Goal: Information Seeking & Learning: Learn about a topic

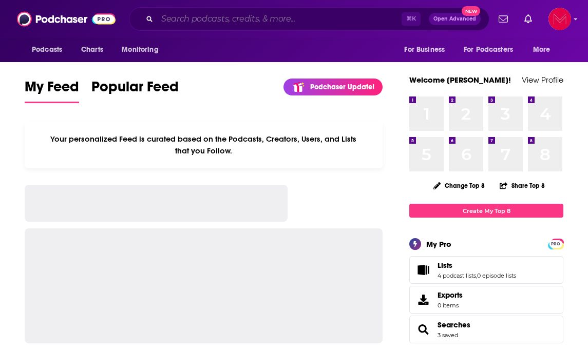
click at [225, 21] on input "Search podcasts, credits, & more..." at bounding box center [279, 19] width 244 height 16
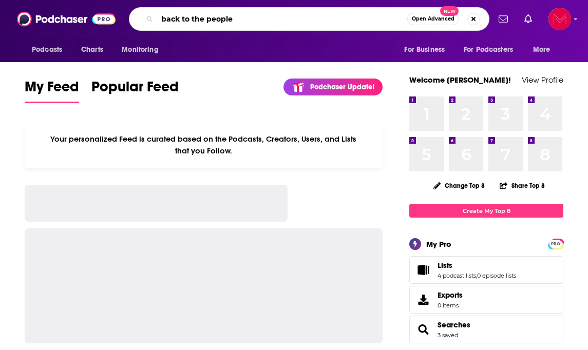
type input "back to the people"
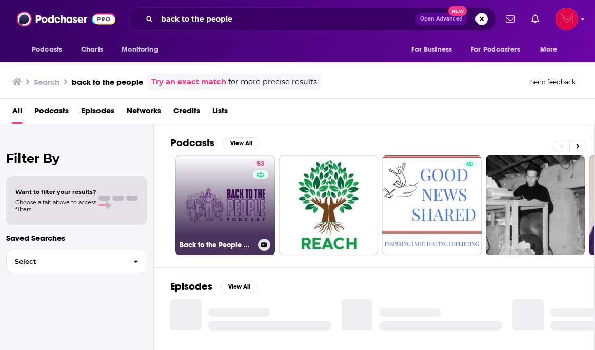
click at [219, 211] on link "53 Back to the People with [PERSON_NAME]" at bounding box center [226, 206] width 100 height 100
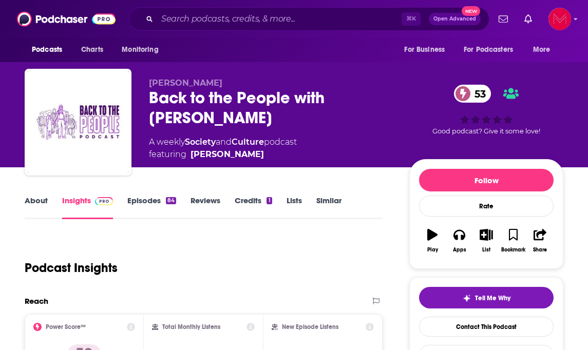
click at [33, 199] on link "About" at bounding box center [36, 208] width 23 height 24
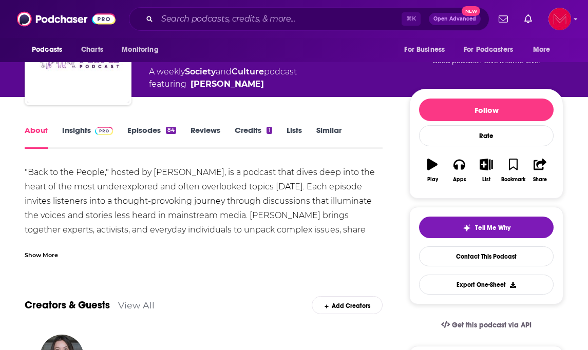
scroll to position [71, 0]
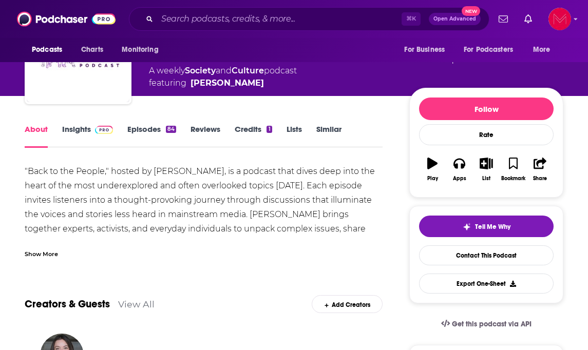
click at [38, 253] on div "Show More" at bounding box center [41, 253] width 33 height 10
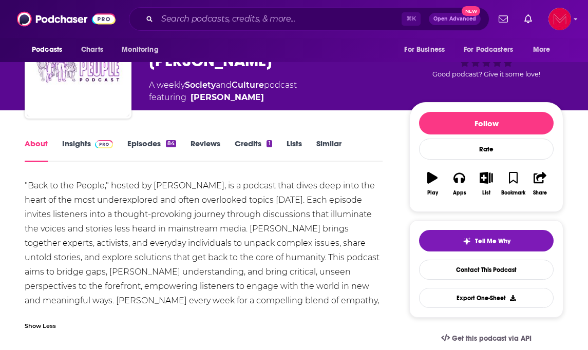
scroll to position [0, 0]
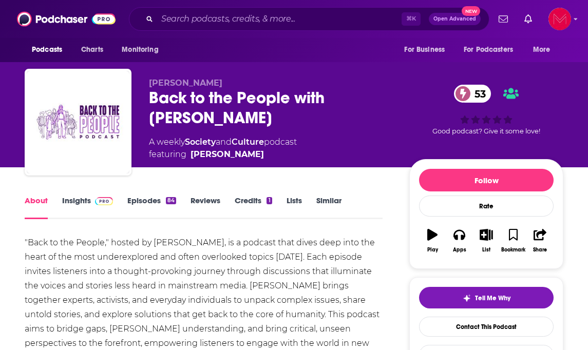
click at [142, 202] on link "Episodes 84" at bounding box center [151, 208] width 49 height 24
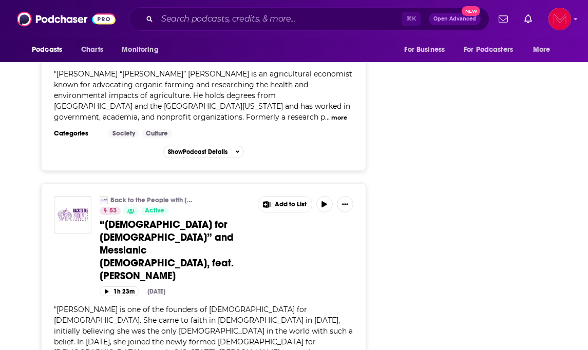
scroll to position [1602, 0]
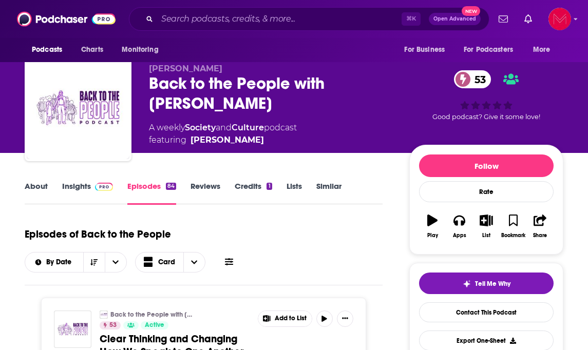
scroll to position [0, 0]
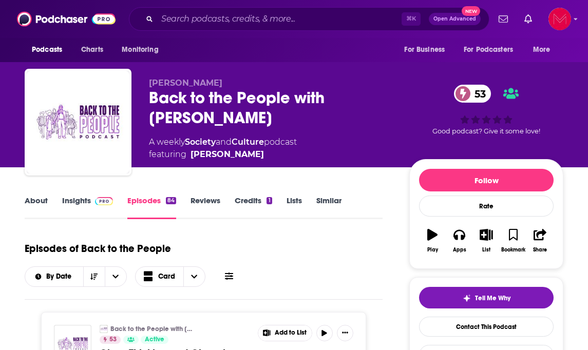
drag, startPoint x: 331, startPoint y: 99, endPoint x: 335, endPoint y: 117, distance: 18.8
click at [335, 117] on div "Back to the People with [PERSON_NAME] 53" at bounding box center [271, 108] width 244 height 40
copy h2 "[PERSON_NAME]"
click at [338, 253] on div "Episodes of Back to the People By Date Card" at bounding box center [204, 261] width 358 height 51
click at [74, 196] on link "Insights" at bounding box center [87, 208] width 51 height 24
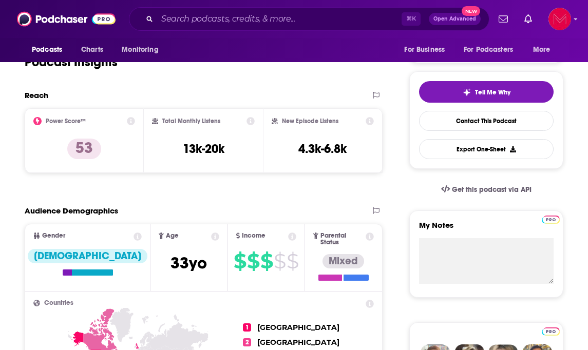
scroll to position [230, 0]
